Goal: Check status: Check status

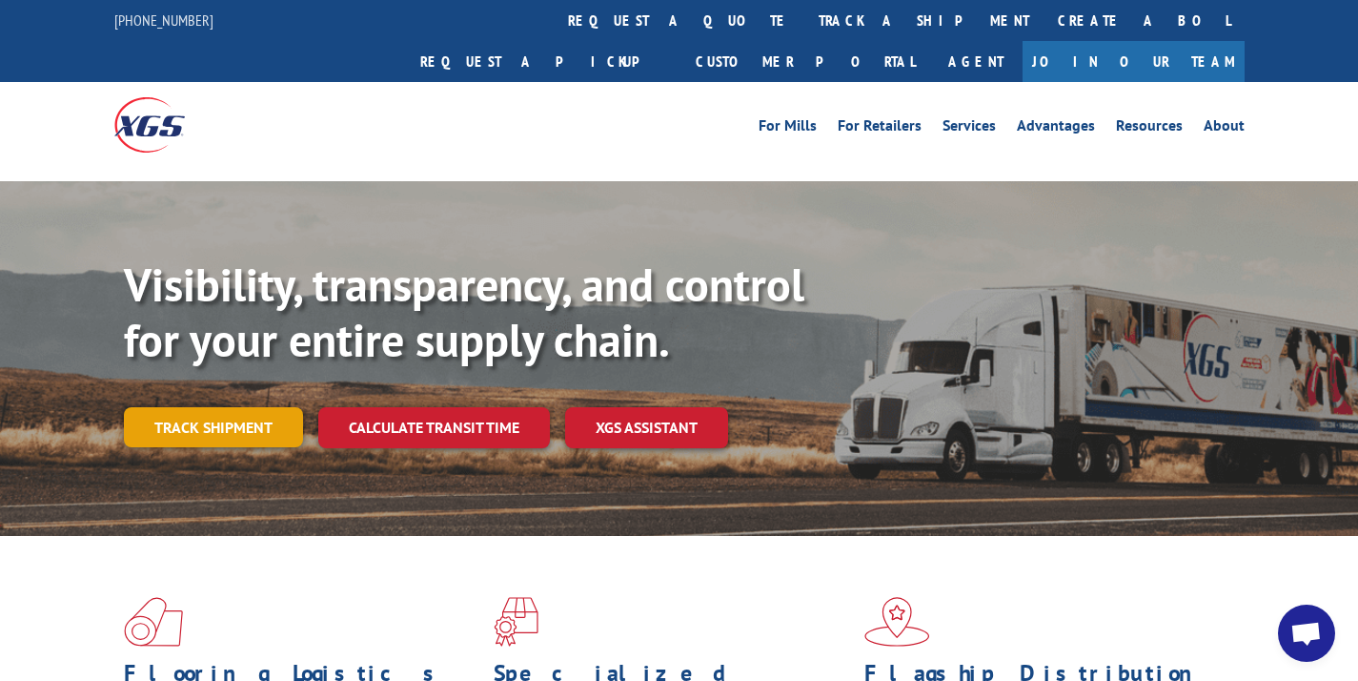
click at [271, 407] on link "Track shipment" at bounding box center [213, 427] width 179 height 40
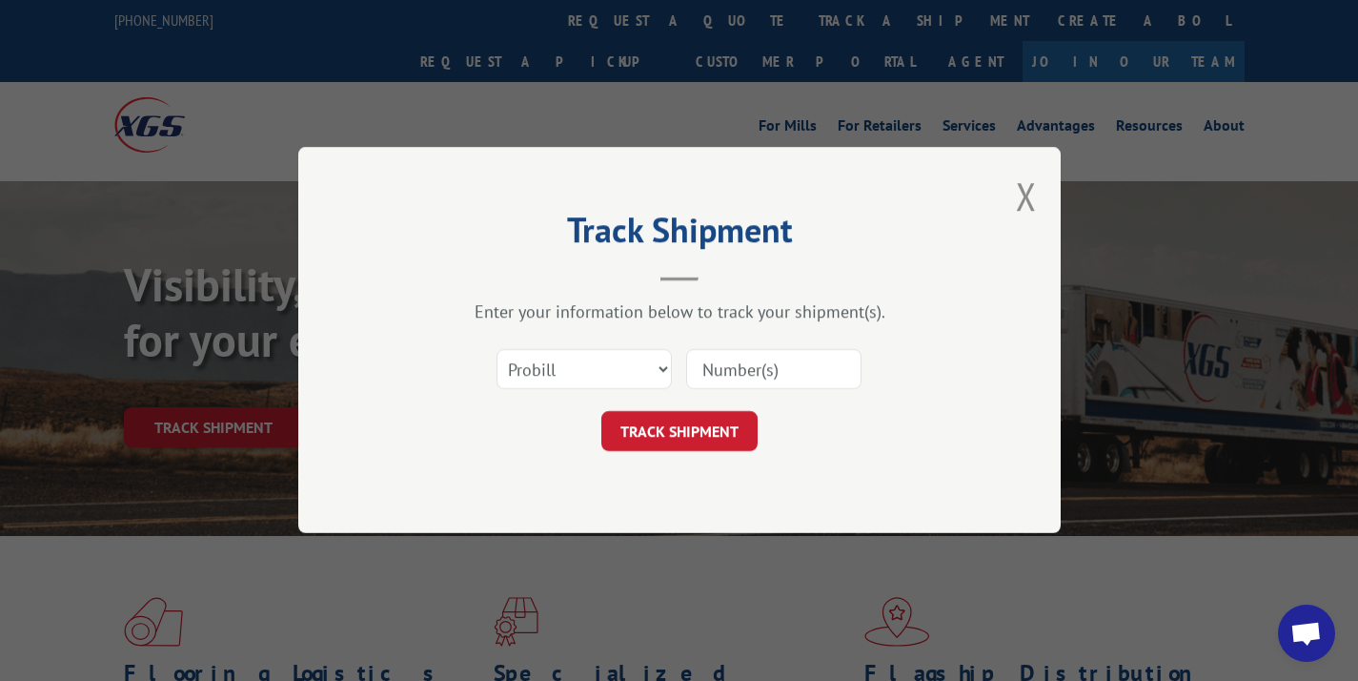
click at [762, 360] on input at bounding box center [773, 370] width 175 height 40
paste input "17589279"
type input "17589279"
click at [710, 417] on button "TRACK SHIPMENT" at bounding box center [679, 432] width 156 height 40
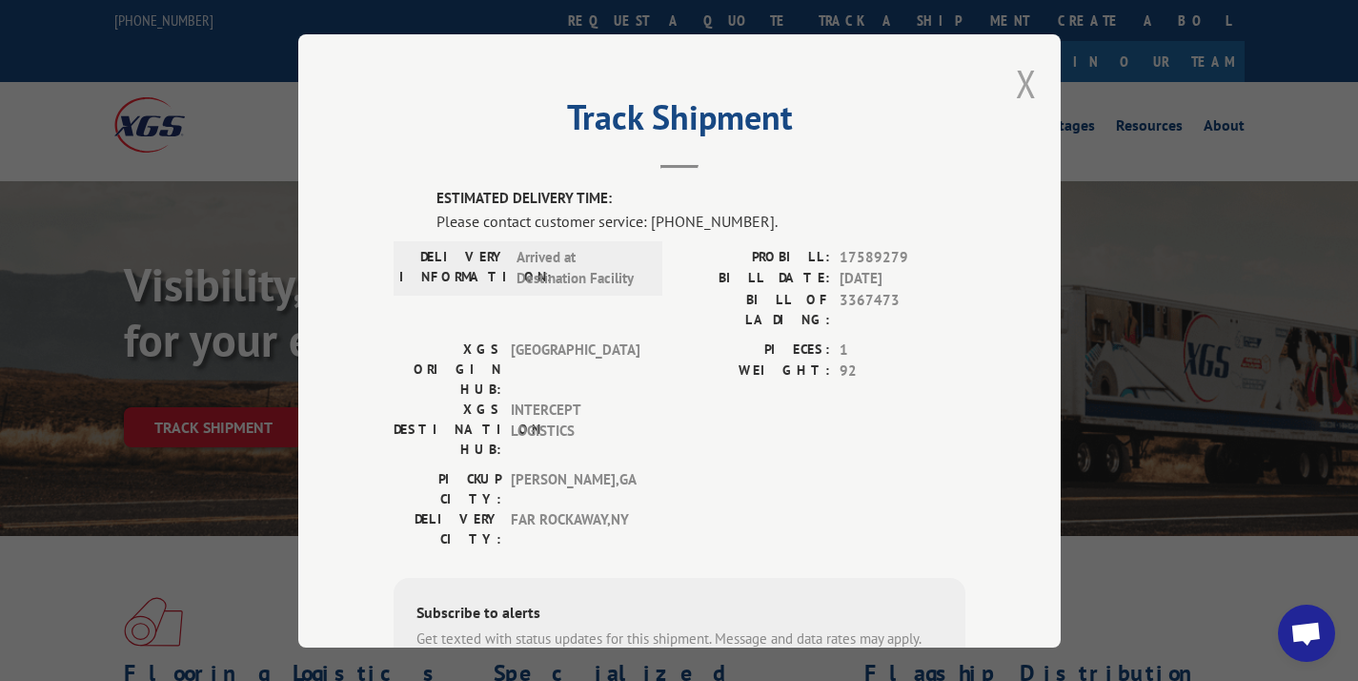
click at [1023, 88] on button "Close modal" at bounding box center [1026, 83] width 21 height 51
click at [1023, 118] on link "Advantages" at bounding box center [1056, 128] width 78 height 21
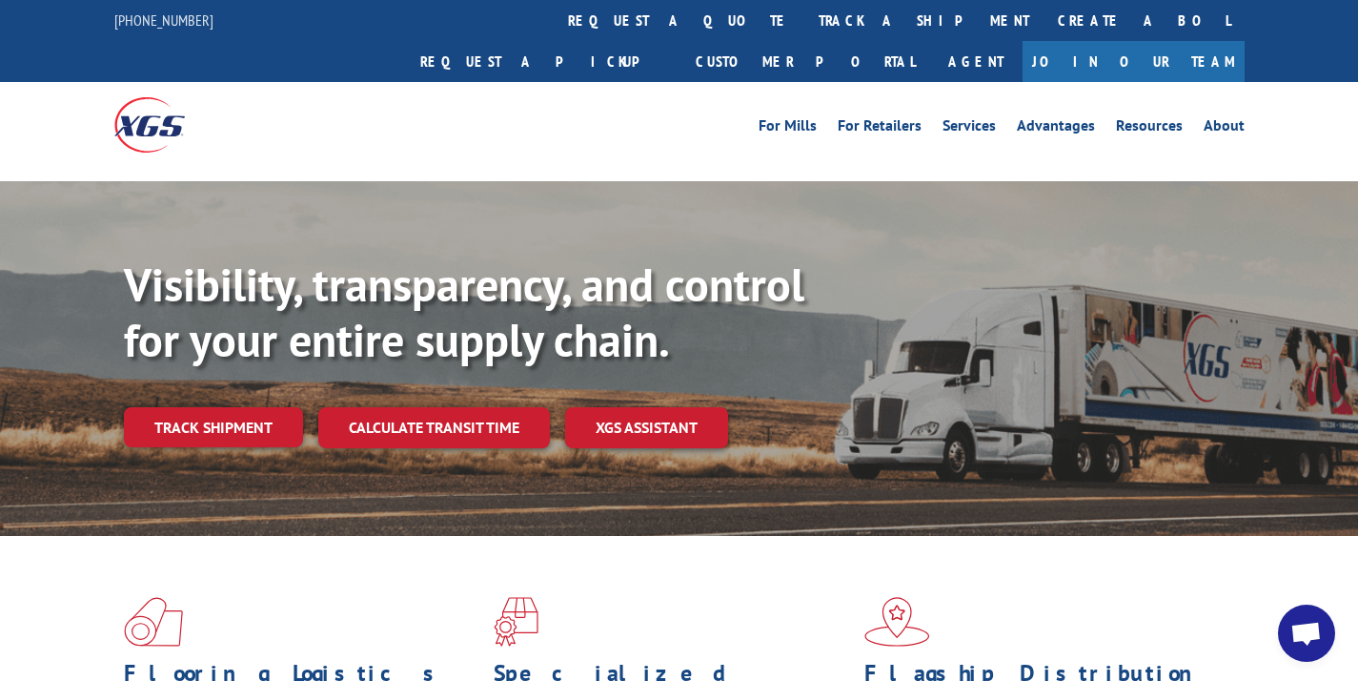
click at [304, 364] on div "Visibility, transparency, and control for your entire supply chain. Track shipm…" at bounding box center [741, 390] width 1234 height 266
click at [286, 407] on link "Track shipment" at bounding box center [213, 427] width 179 height 40
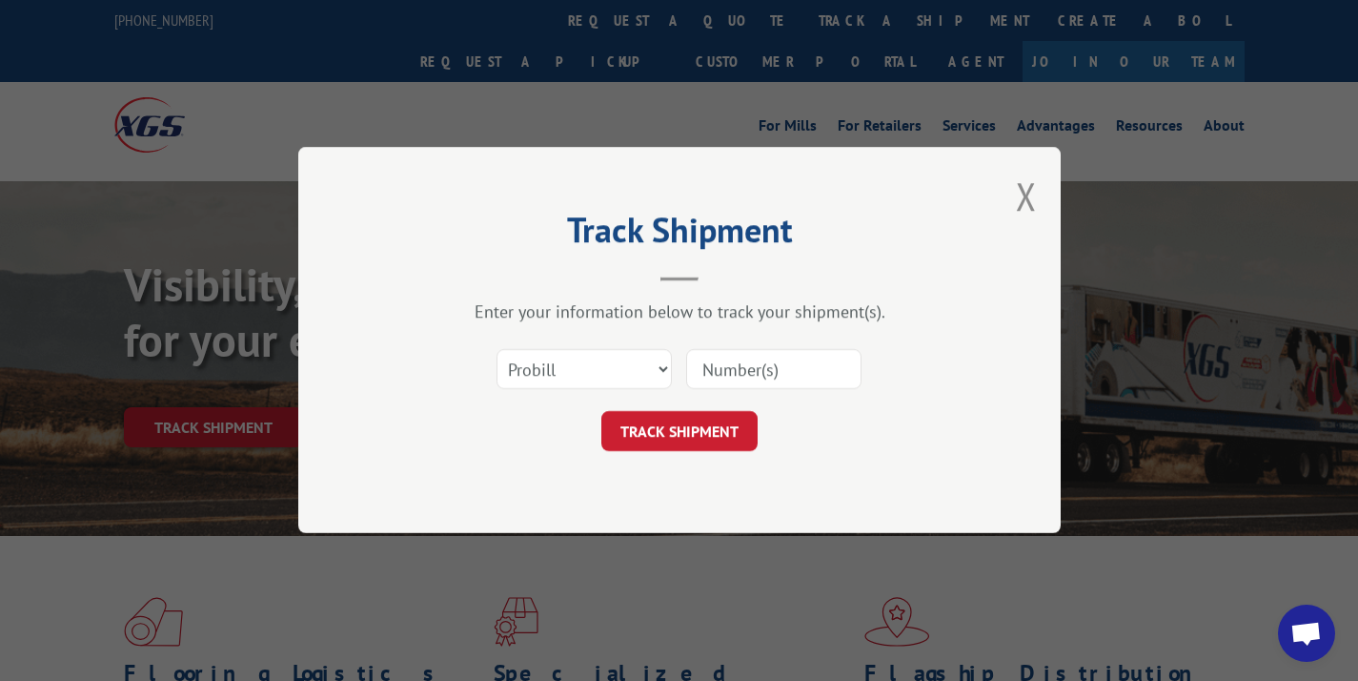
click at [705, 355] on input at bounding box center [773, 370] width 175 height 40
paste input "17589279"
type input "17589279"
click at [722, 423] on button "TRACK SHIPMENT" at bounding box center [679, 432] width 156 height 40
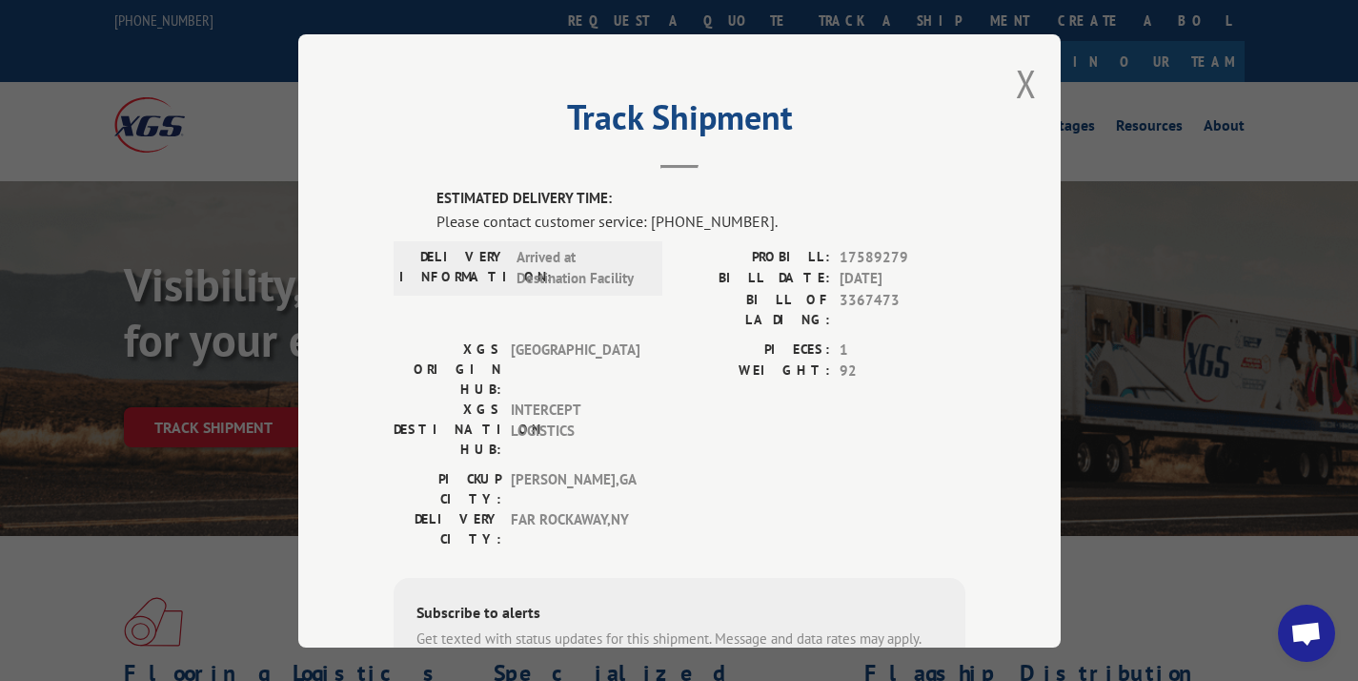
click at [891, 299] on span "3367473" at bounding box center [903, 309] width 126 height 40
drag, startPoint x: 887, startPoint y: 298, endPoint x: 832, endPoint y: 302, distance: 55.4
click at [840, 302] on span "3367473" at bounding box center [903, 309] width 126 height 40
copy span "3367473"
click at [1000, 86] on div "Track Shipment ESTIMATED DELIVERY TIME: Please contact customer service: [PHONE…" at bounding box center [679, 340] width 763 height 613
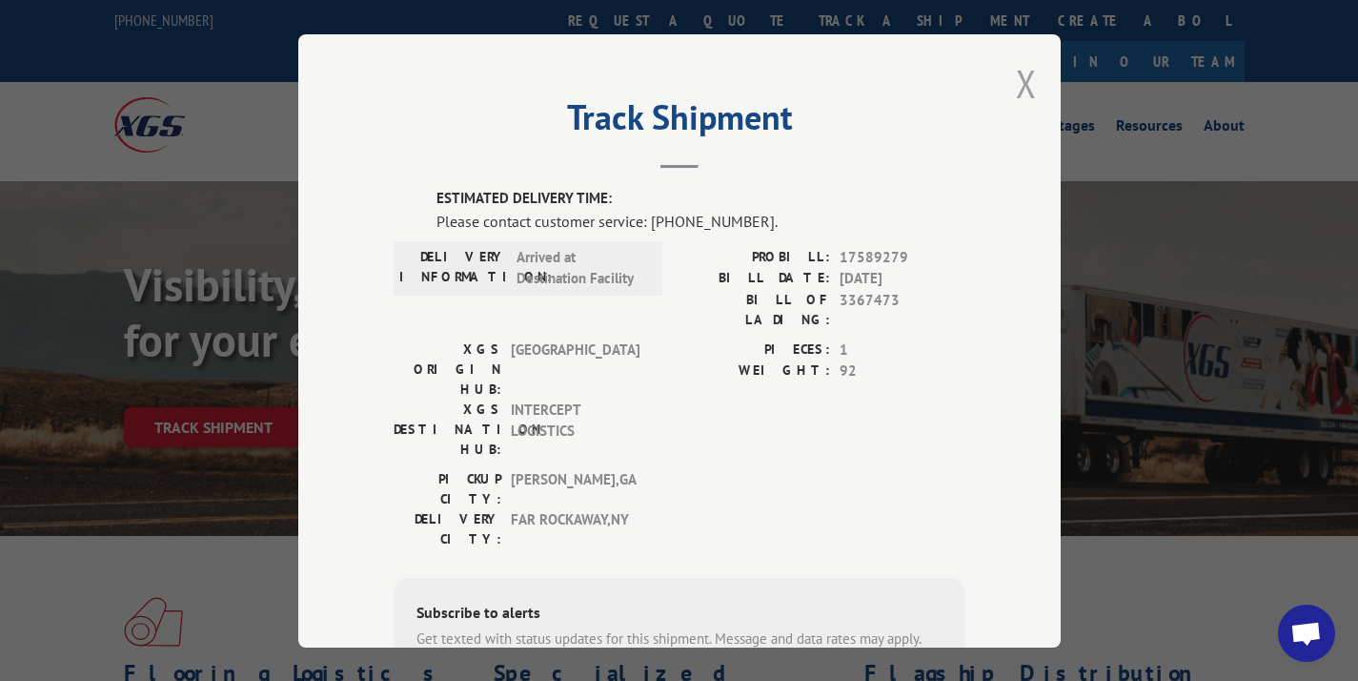
click at [1018, 82] on button "Close modal" at bounding box center [1026, 83] width 21 height 51
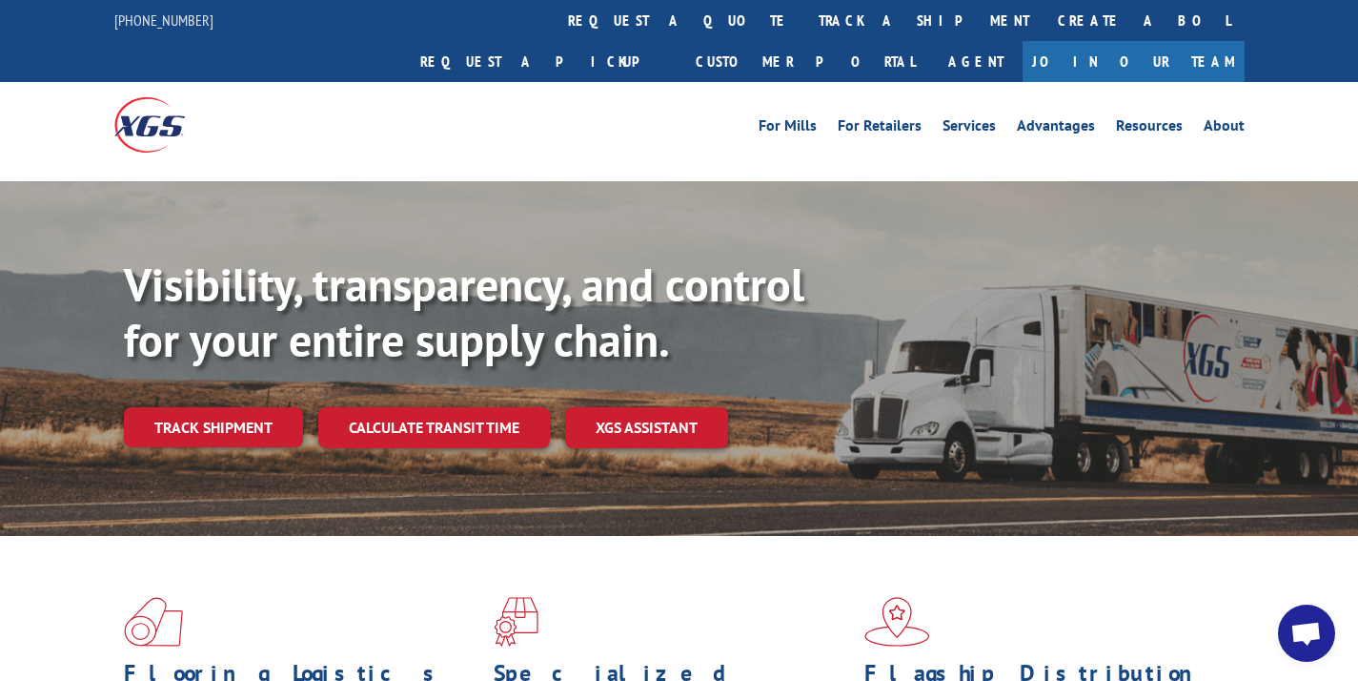
click at [142, 407] on div "Visibility, transparency, and control for your entire supply chain. Track shipm…" at bounding box center [741, 390] width 1234 height 266
click at [162, 407] on link "Track shipment" at bounding box center [213, 427] width 179 height 40
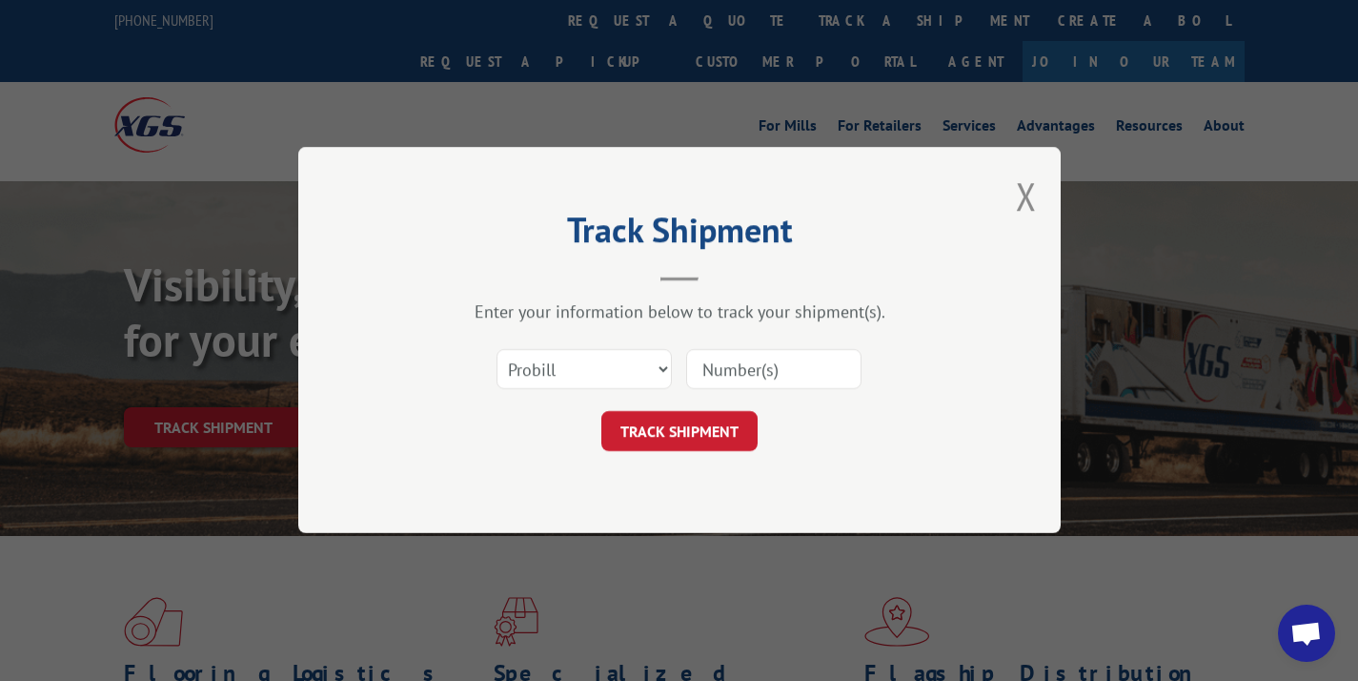
click at [723, 364] on input at bounding box center [773, 370] width 175 height 40
paste input "17603089"
type input "17603089"
click at [686, 423] on button "TRACK SHIPMENT" at bounding box center [679, 432] width 156 height 40
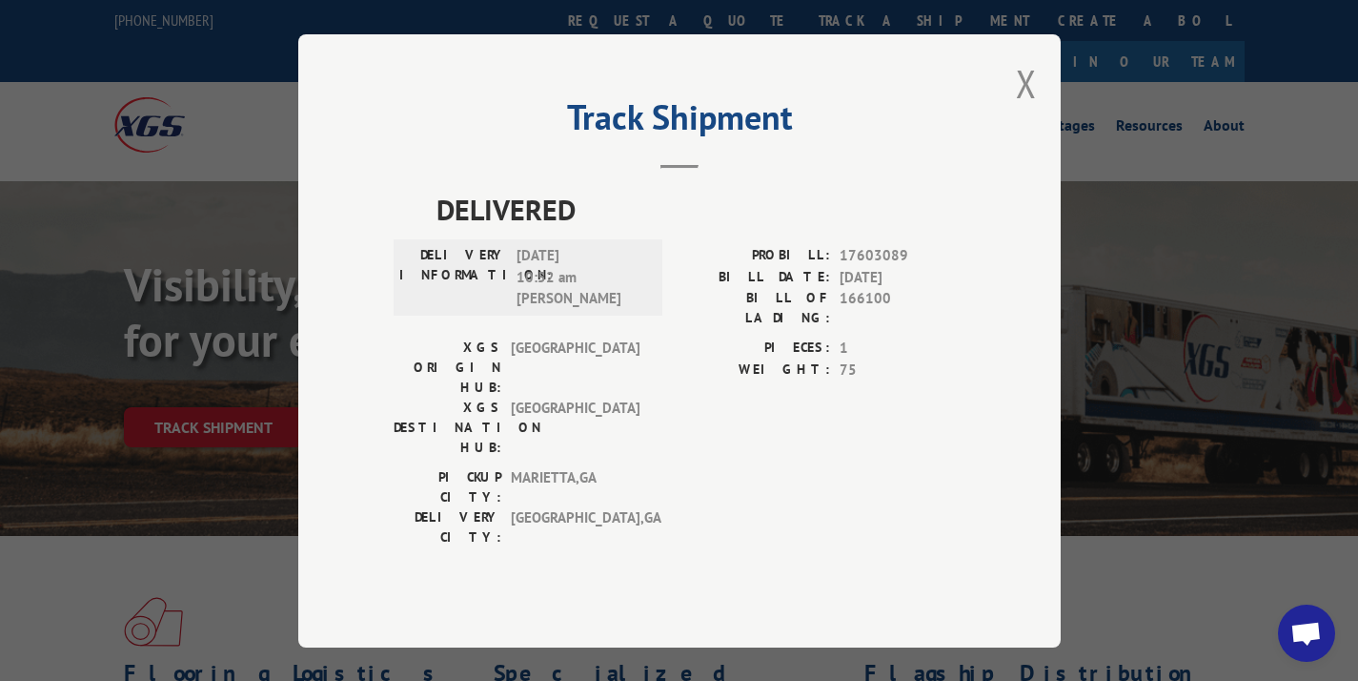
click at [1014, 109] on div "Track Shipment DELIVERED DELIVERY INFORMATION: 09/08/2025 10:52 am Robinson PRO…" at bounding box center [679, 340] width 763 height 613
click at [1025, 109] on button "Close modal" at bounding box center [1026, 83] width 21 height 51
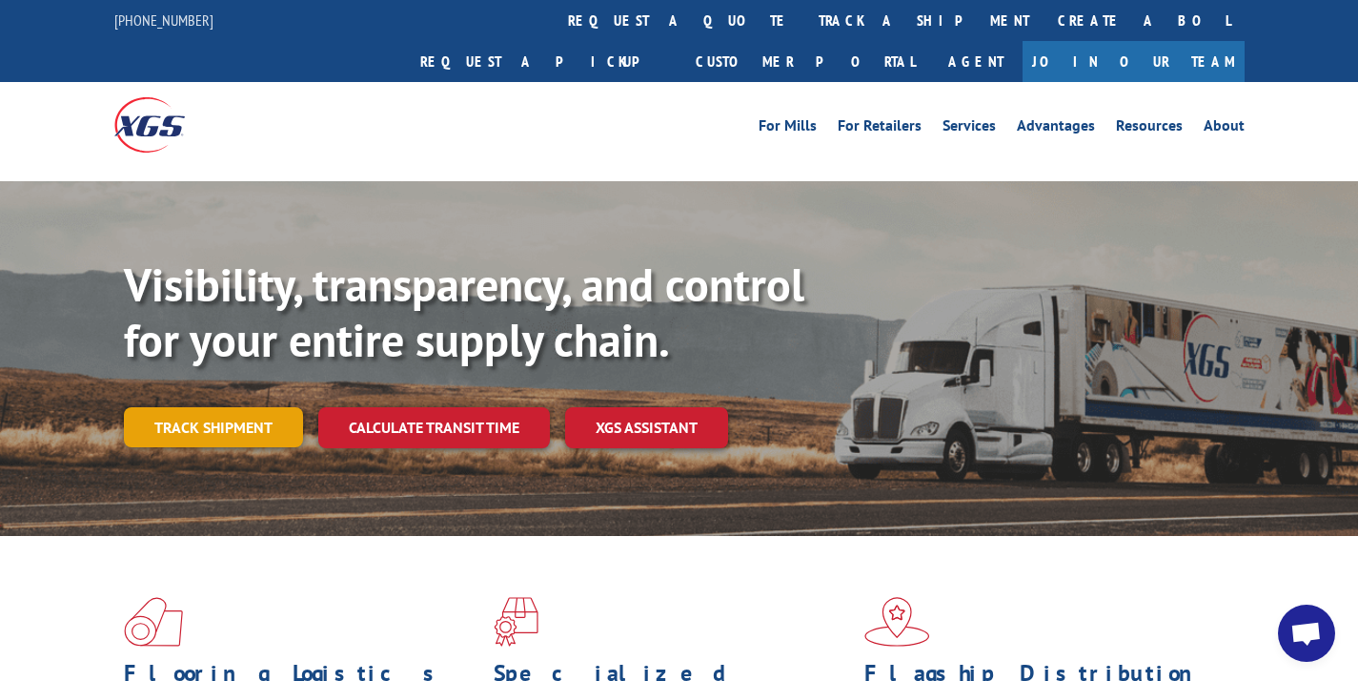
click at [208, 407] on link "Track shipment" at bounding box center [213, 427] width 179 height 40
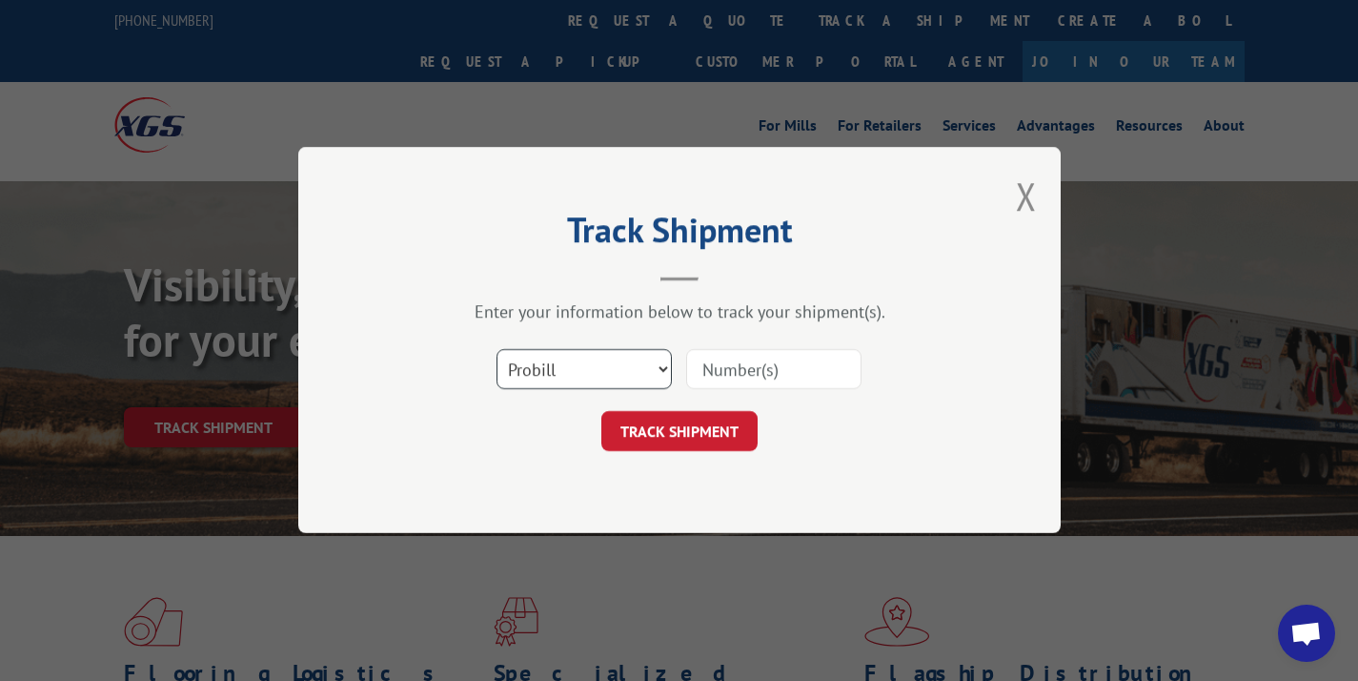
click at [613, 367] on select "Select category... Probill BOL PO" at bounding box center [584, 370] width 175 height 40
select select "bol"
click at [745, 342] on div "Select category... Probill BOL PO" at bounding box center [680, 369] width 572 height 63
click at [719, 359] on input at bounding box center [773, 370] width 175 height 40
paste input "362696"
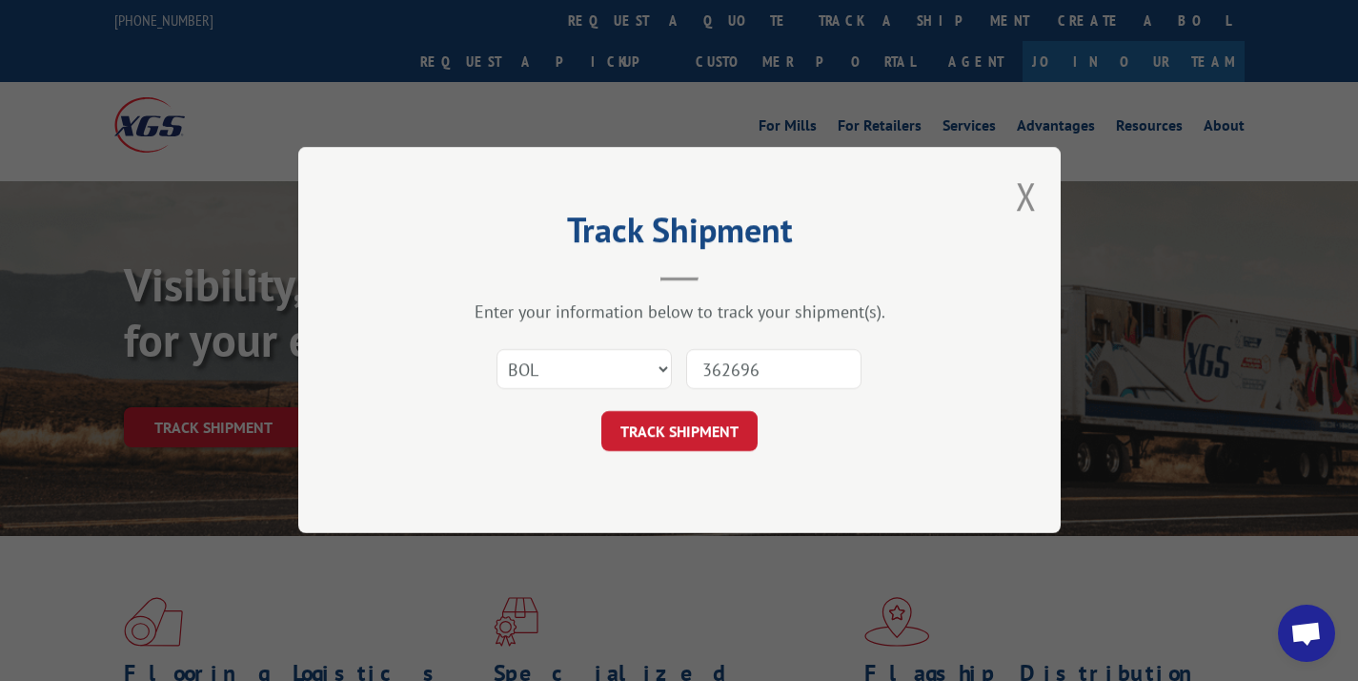
click at [705, 367] on input "362696" at bounding box center [773, 370] width 175 height 40
type input "362696"
click at [699, 438] on button "TRACK SHIPMENT" at bounding box center [679, 432] width 156 height 40
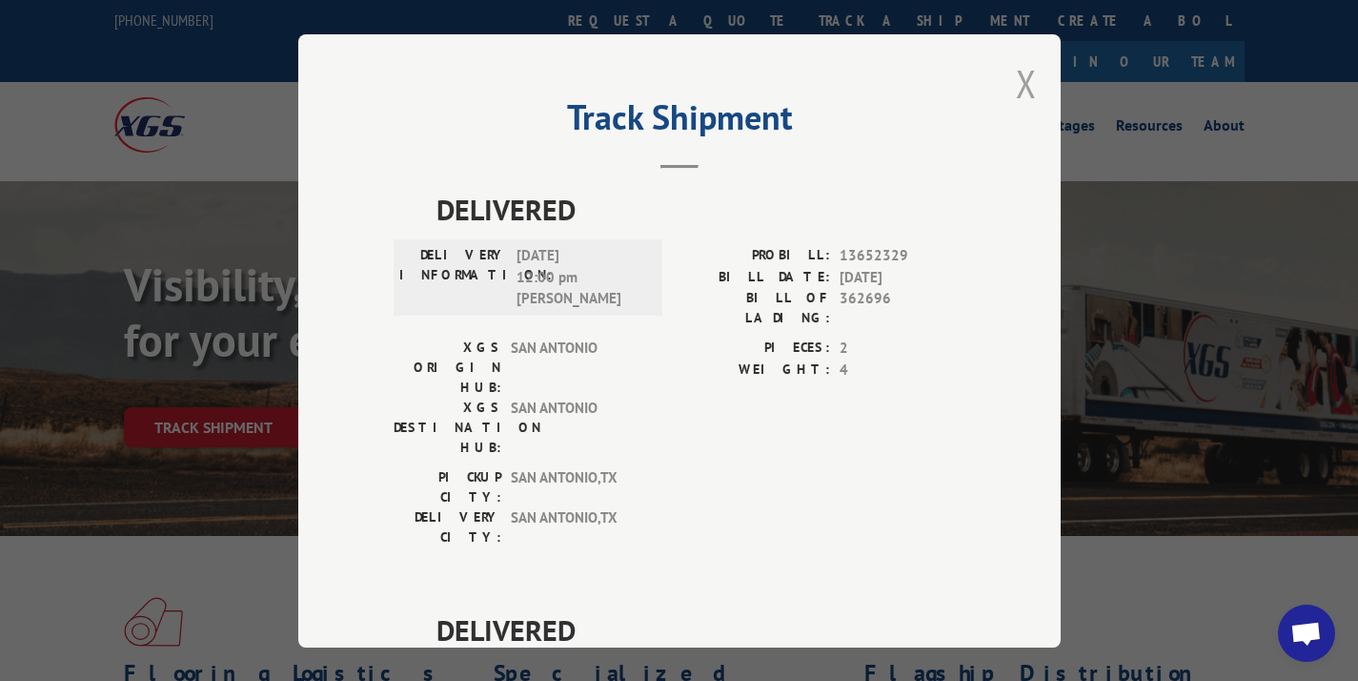
click at [1016, 92] on button "Close modal" at bounding box center [1026, 83] width 21 height 51
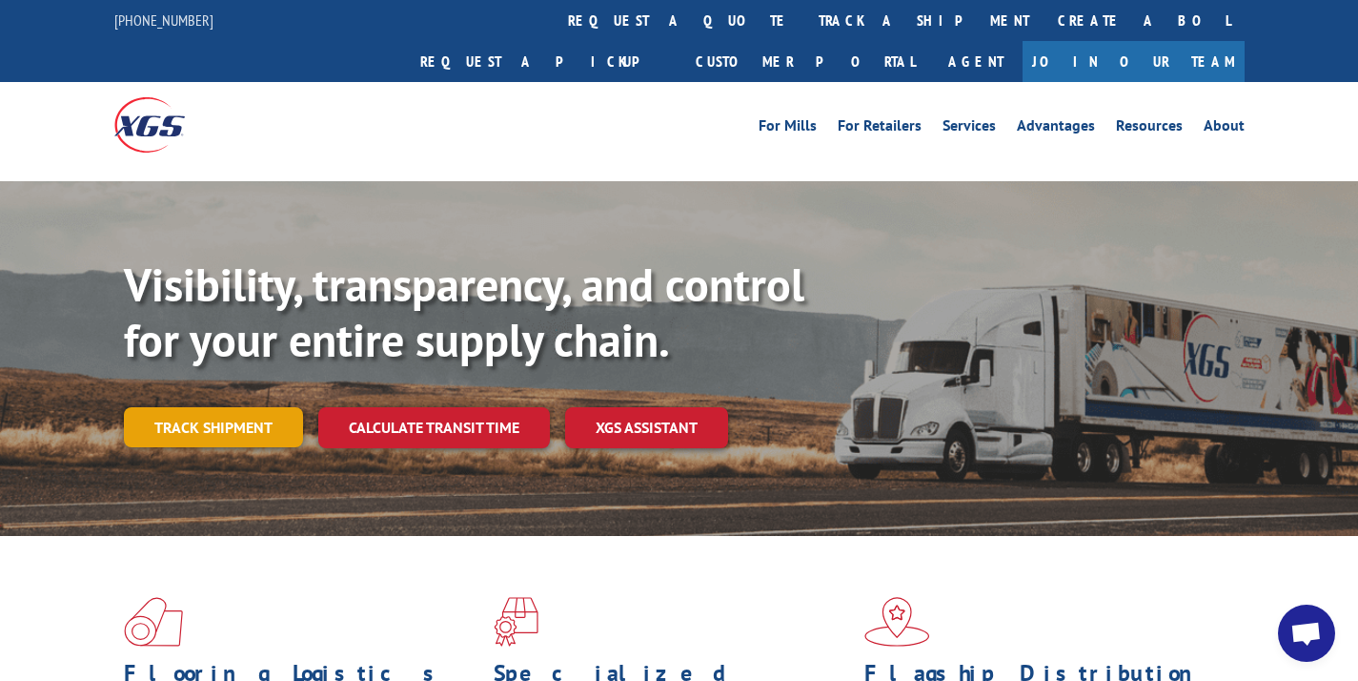
click at [271, 407] on link "Track shipment" at bounding box center [213, 427] width 179 height 40
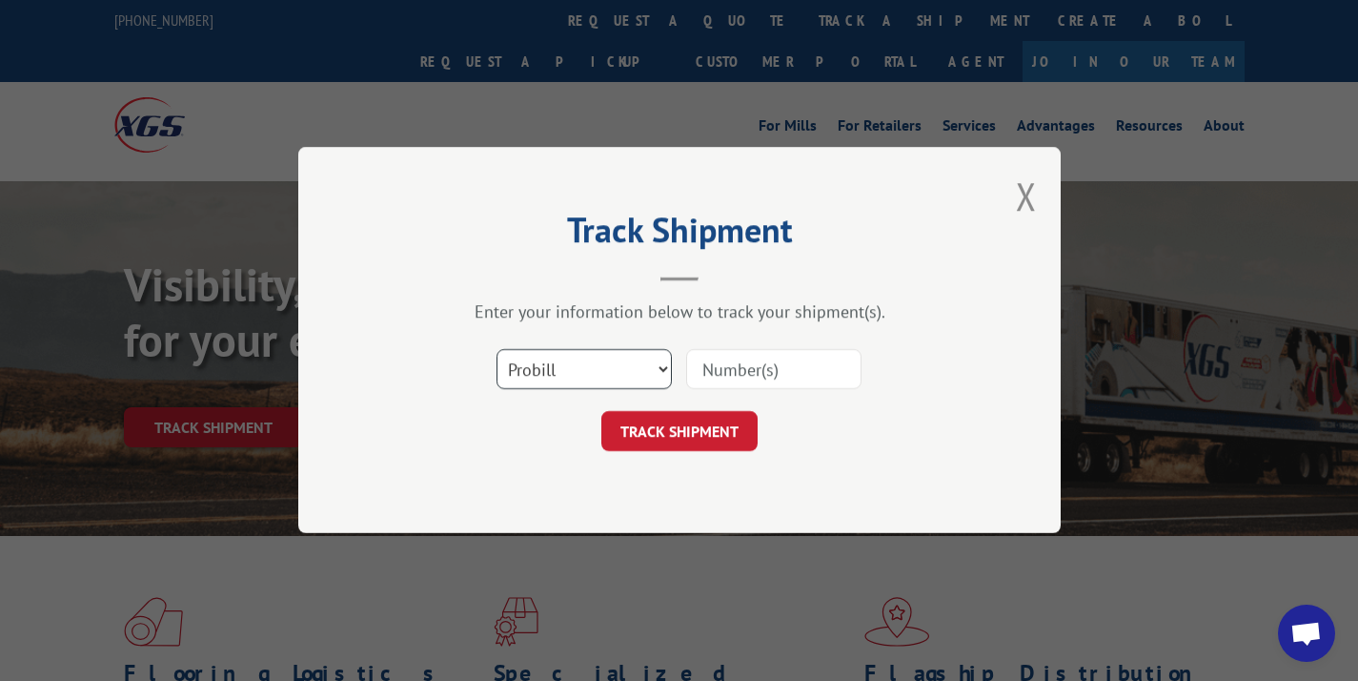
click at [637, 368] on select "Select category... Probill BOL PO" at bounding box center [584, 370] width 175 height 40
select select "bol"
drag, startPoint x: 720, startPoint y: 370, endPoint x: 692, endPoint y: 378, distance: 28.9
click at [720, 370] on input at bounding box center [773, 370] width 175 height 40
paste input "3371871"
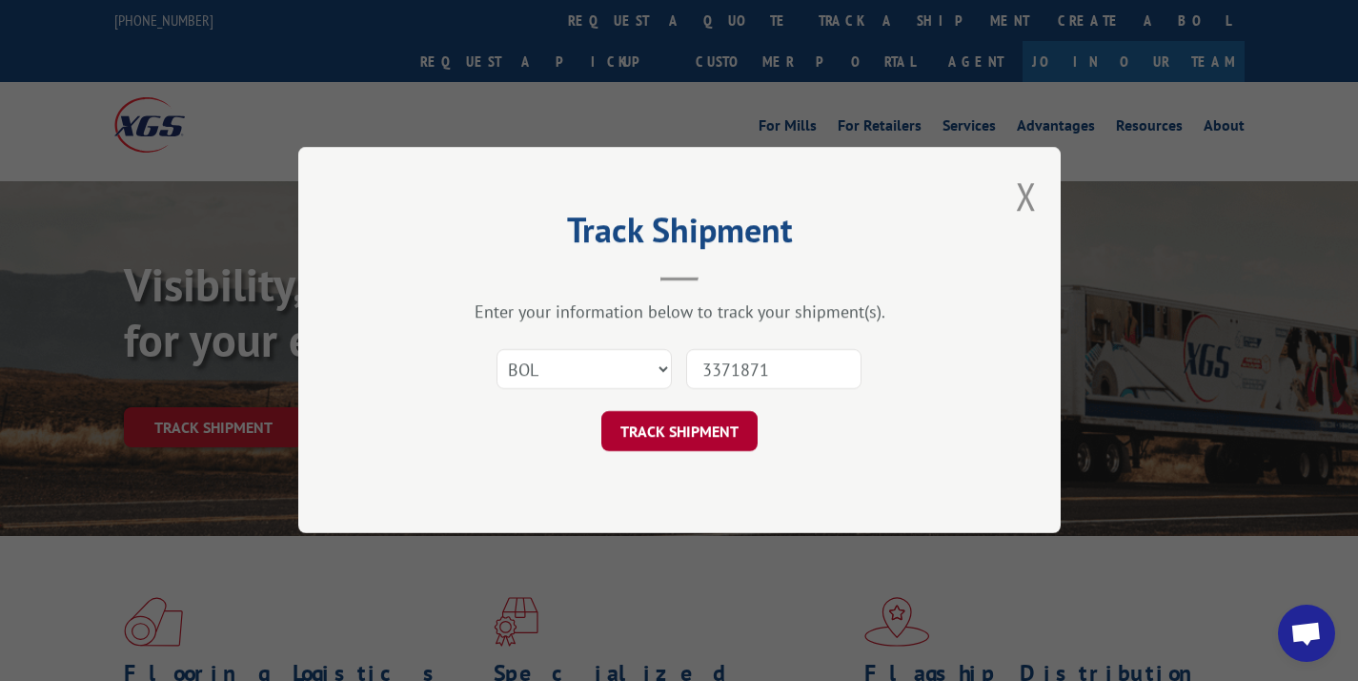
type input "3371871"
click at [709, 434] on button "TRACK SHIPMENT" at bounding box center [679, 432] width 156 height 40
